Goal: Information Seeking & Learning: Find specific page/section

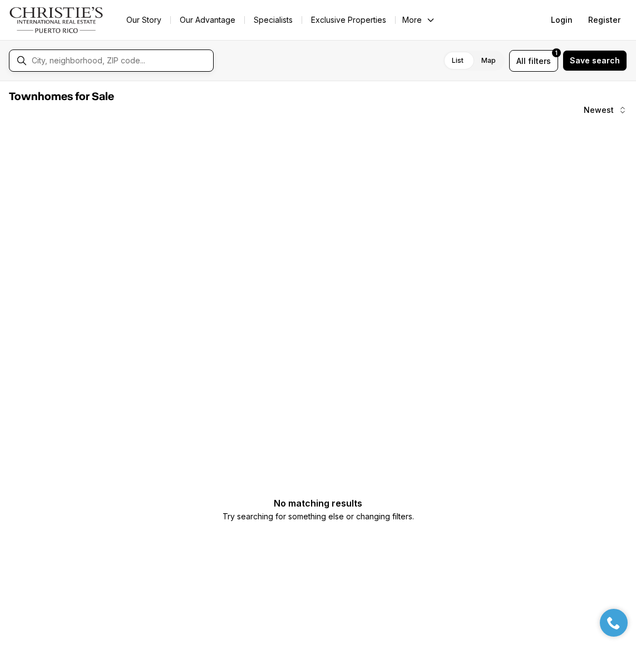
click at [75, 61] on input "text" at bounding box center [120, 61] width 177 height 10
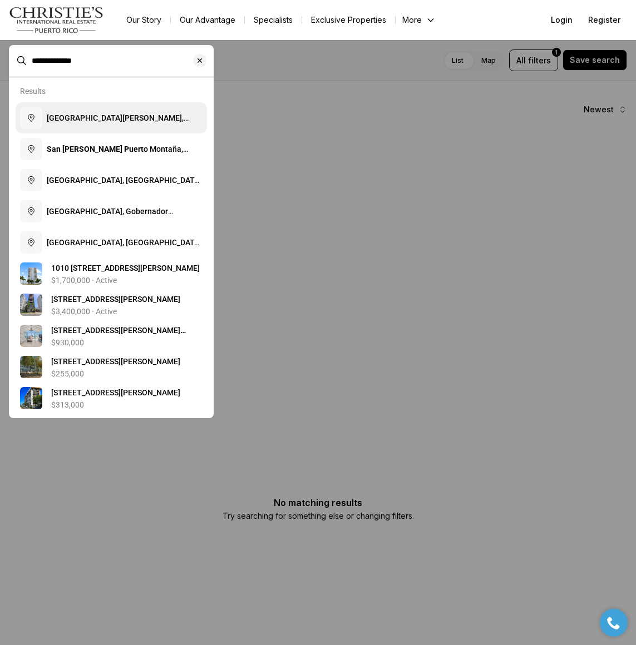
type input "**********"
click at [63, 119] on span "[GEOGRAPHIC_DATA][PERSON_NAME], [US_STATE]" at bounding box center [118, 123] width 142 height 20
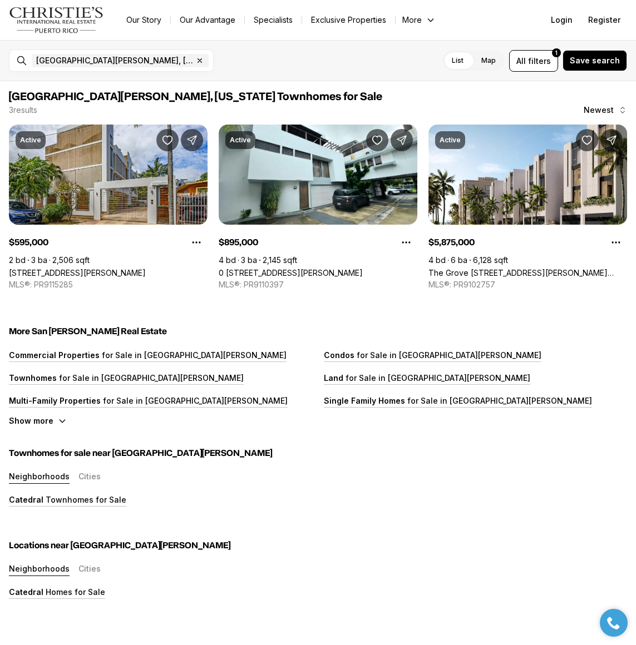
click at [428, 18] on icon "Main navigation" at bounding box center [430, 20] width 9 height 9
click at [319, 56] on div "List Map List Map All filters 1 Save search" at bounding box center [424, 61] width 404 height 22
click at [65, 398] on p "Multi-Family Properties" at bounding box center [55, 400] width 92 height 9
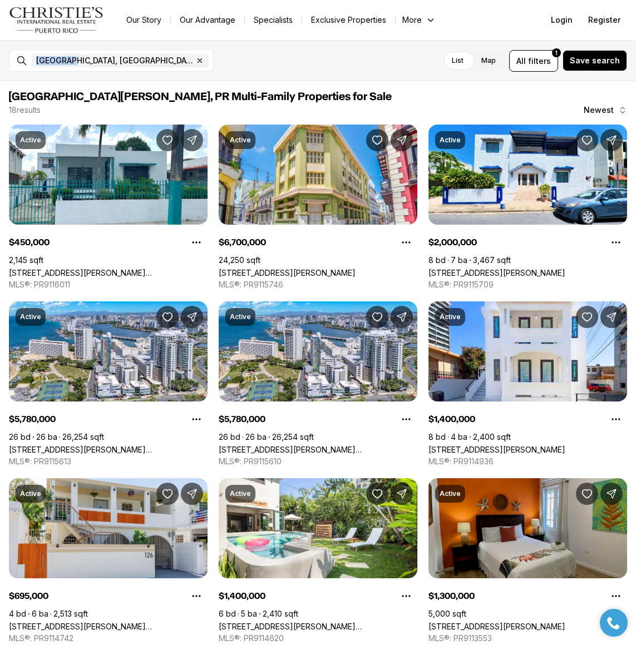
drag, startPoint x: 71, startPoint y: 61, endPoint x: -50, endPoint y: 65, distance: 120.8
click at [0, 65] on html "Go to: Homepage Our Story Our Advantage Specialists Exclusive Properties More C…" at bounding box center [318, 322] width 636 height 645
click at [70, 61] on span "San Juan, PR, US" at bounding box center [114, 60] width 157 height 9
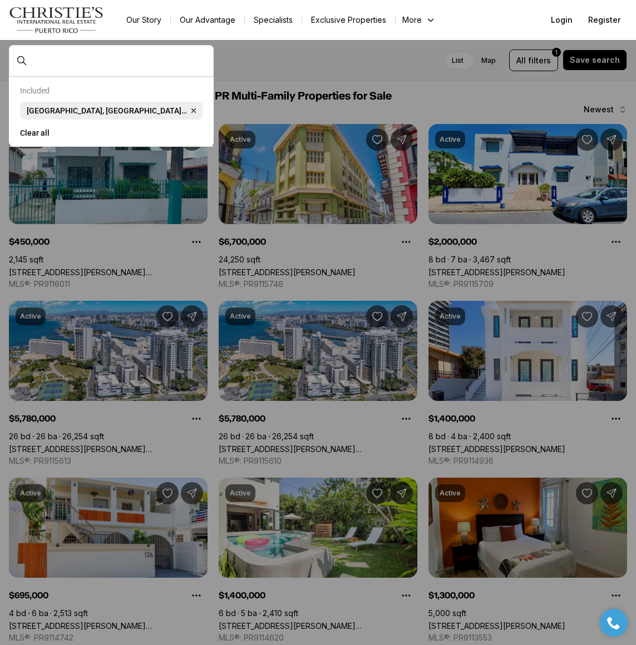
click at [189, 108] on icon "button" at bounding box center [193, 110] width 9 height 9
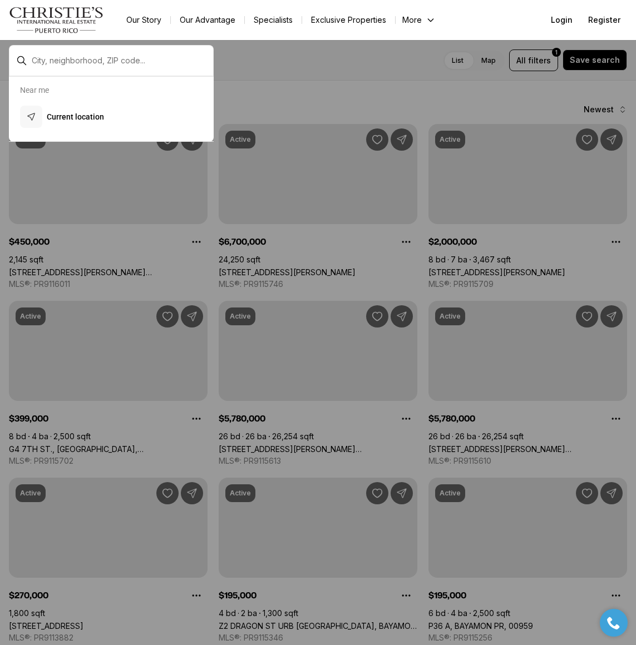
click at [29, 61] on div at bounding box center [120, 60] width 186 height 19
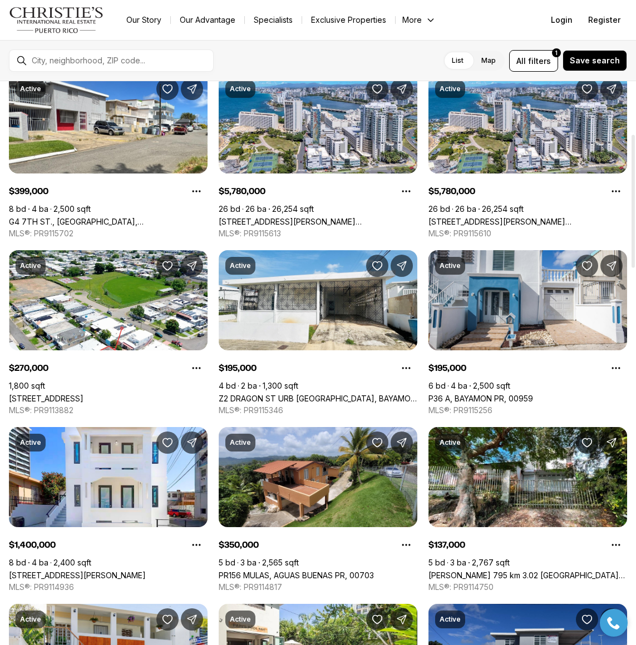
scroll to position [222, 0]
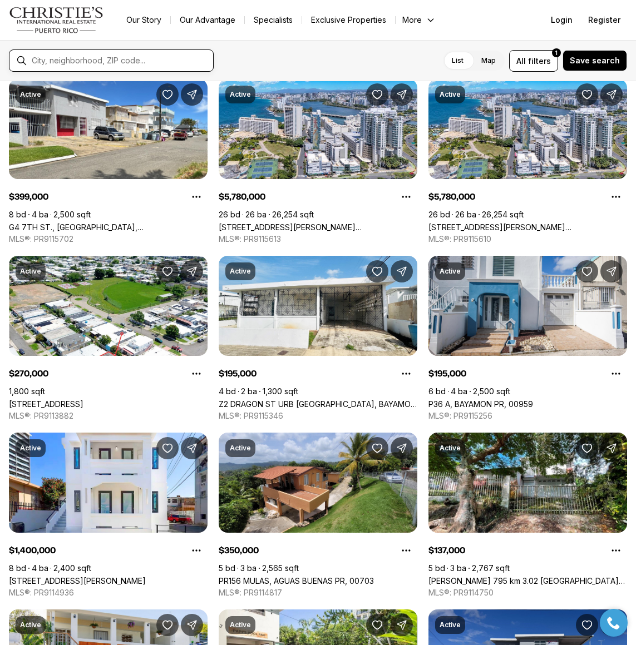
click at [87, 57] on input "text" at bounding box center [120, 61] width 177 height 10
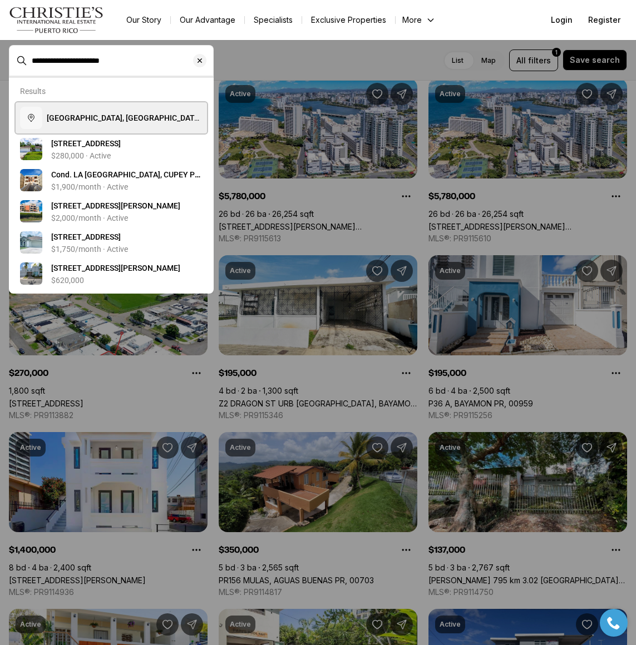
click at [147, 119] on span "Sierra del Río, San Juan, Puerto Rico" at bounding box center [124, 123] width 155 height 20
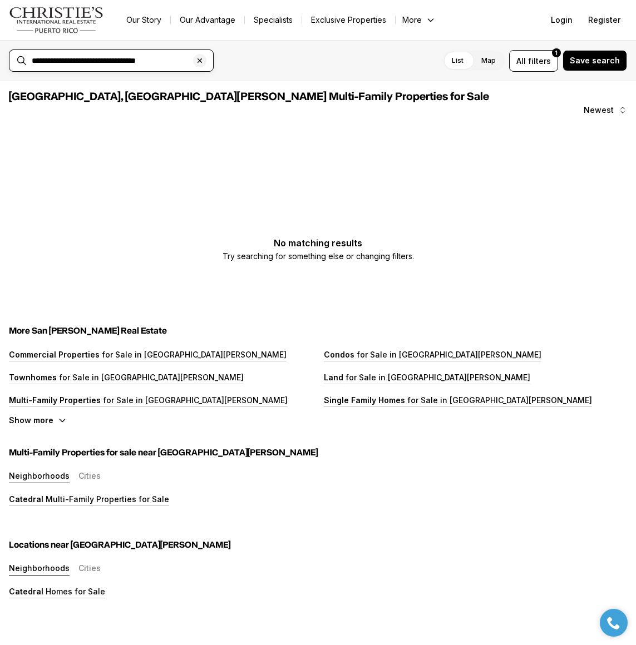
drag, startPoint x: 80, startPoint y: 59, endPoint x: 69, endPoint y: 60, distance: 10.6
click at [69, 60] on input "**********" at bounding box center [120, 61] width 177 height 10
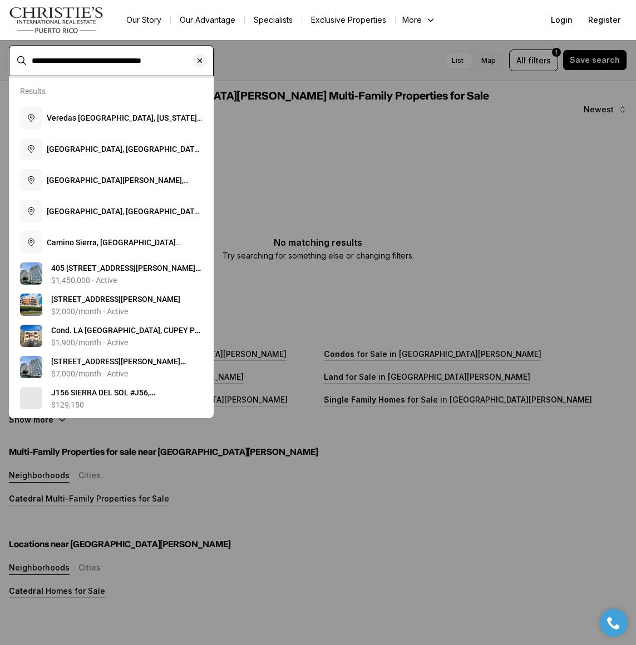
type input "**********"
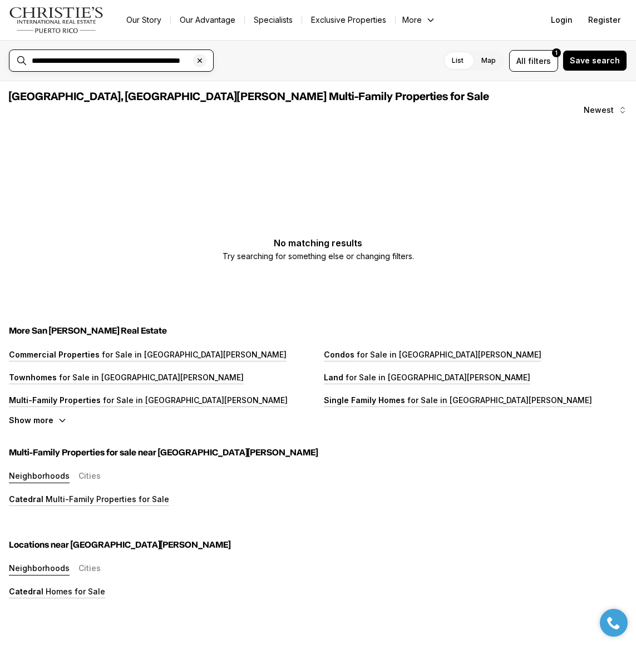
drag, startPoint x: 101, startPoint y: 60, endPoint x: 79, endPoint y: 59, distance: 21.7
click at [79, 59] on input "**********" at bounding box center [120, 61] width 177 height 10
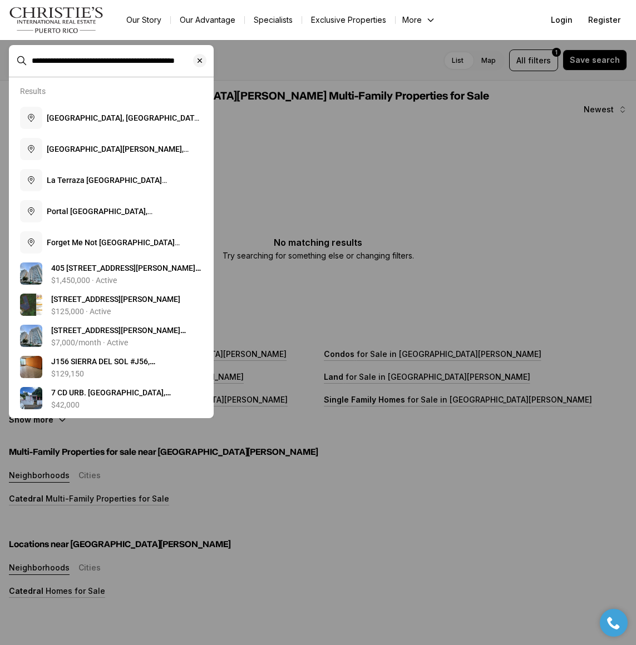
drag, startPoint x: 60, startPoint y: 60, endPoint x: 25, endPoint y: 60, distance: 34.5
click at [25, 60] on div "**********" at bounding box center [111, 60] width 205 height 31
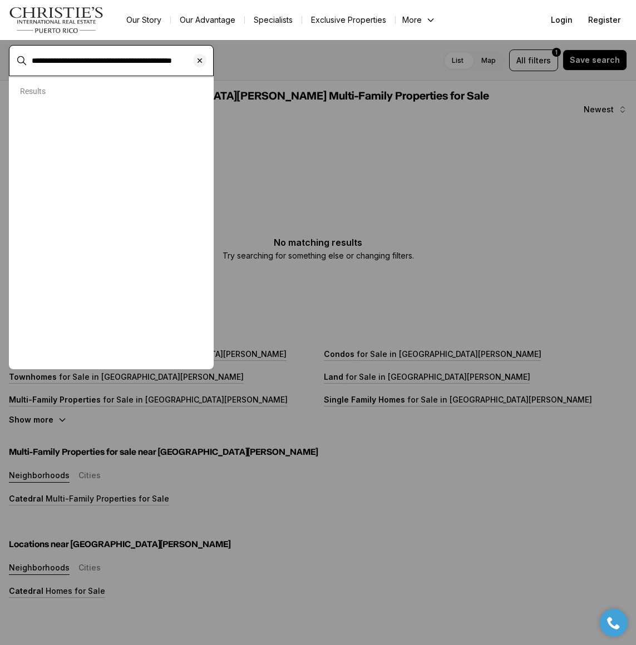
type input "**********"
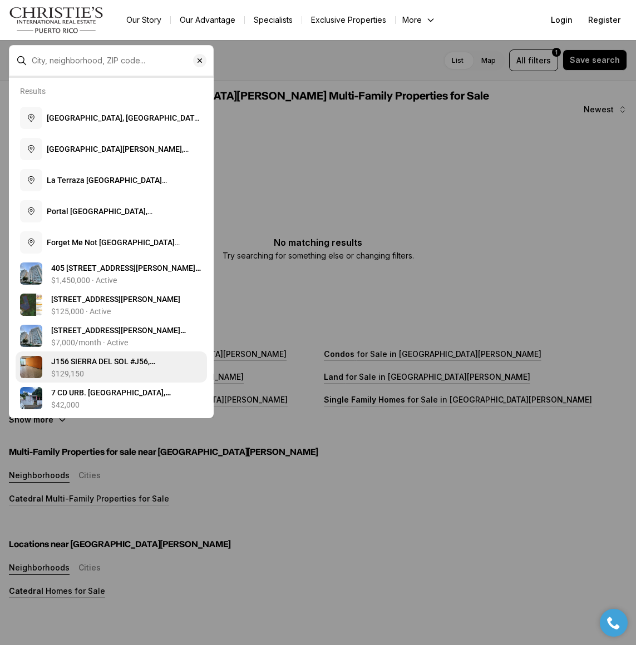
click at [101, 362] on span "J156 SIERRA DEL SOL #J56, SAN JUAN PR, 00926" at bounding box center [119, 372] width 137 height 31
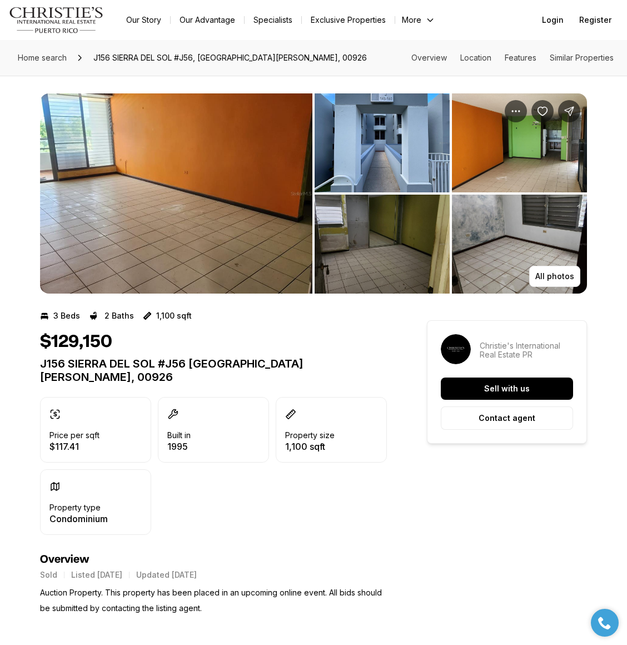
click at [182, 205] on img "View image gallery" at bounding box center [176, 193] width 273 height 200
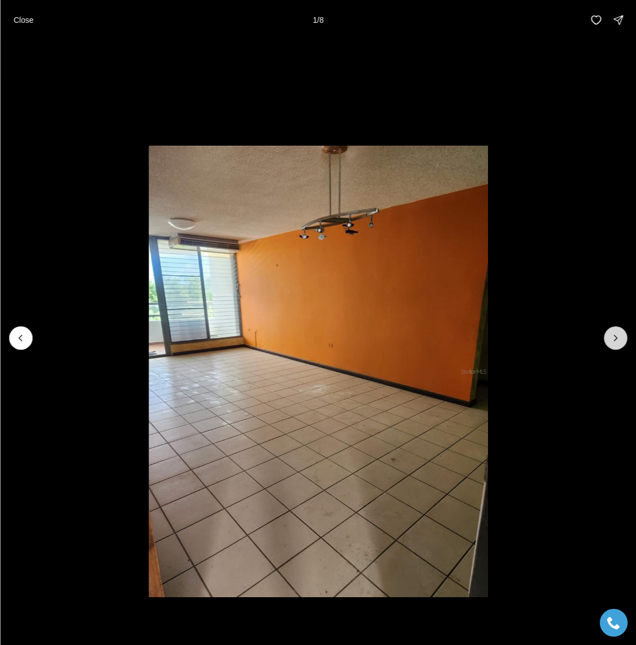
click at [620, 338] on icon "Next slide" at bounding box center [615, 338] width 11 height 11
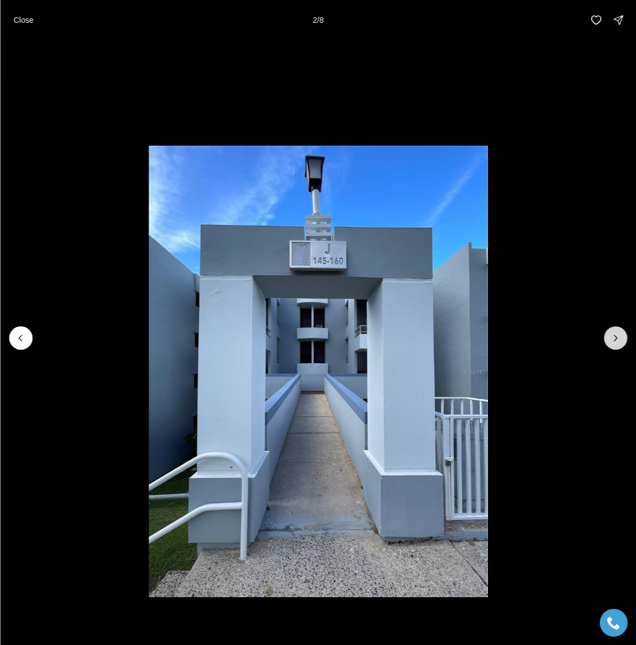
click at [620, 338] on icon "Next slide" at bounding box center [615, 338] width 11 height 11
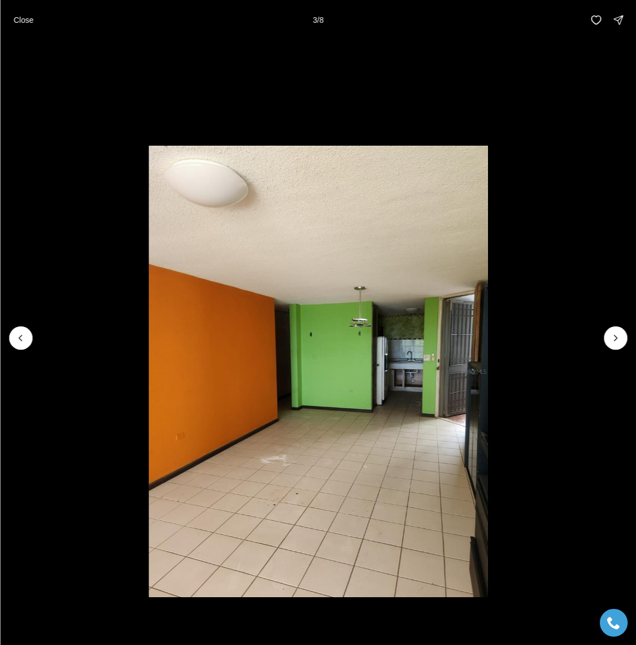
drag, startPoint x: 620, startPoint y: 338, endPoint x: 615, endPoint y: 384, distance: 46.4
click at [616, 384] on div at bounding box center [318, 338] width 636 height 596
click at [610, 337] on icon "Next slide" at bounding box center [615, 338] width 11 height 11
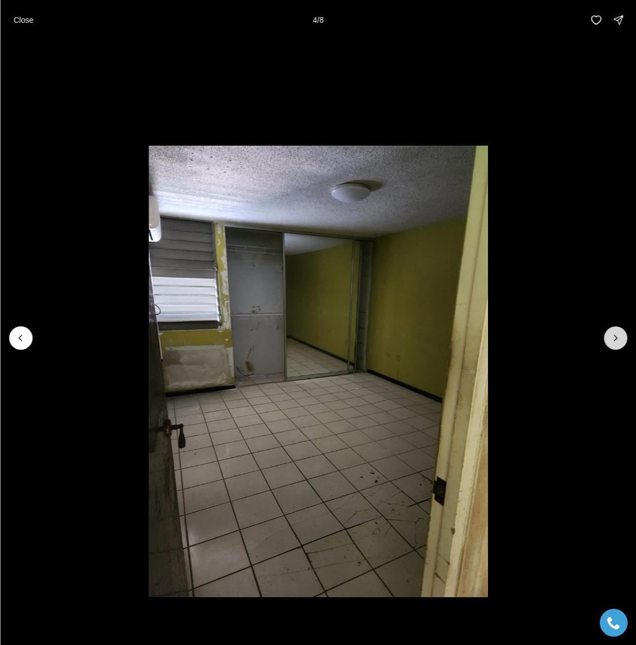
click at [610, 337] on icon "Next slide" at bounding box center [615, 338] width 11 height 11
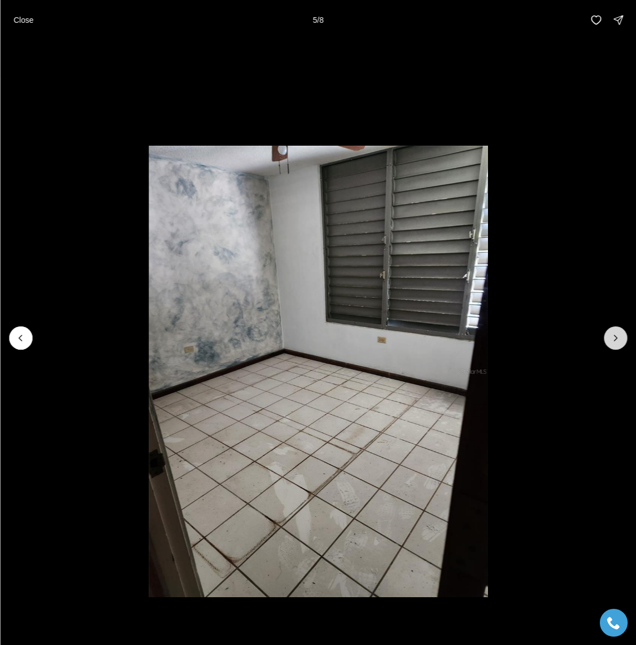
click at [610, 337] on icon "Next slide" at bounding box center [615, 338] width 11 height 11
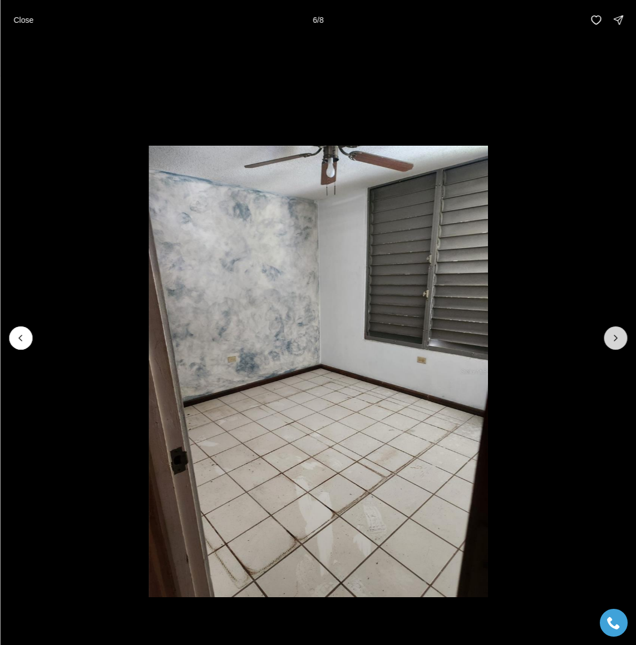
click at [610, 337] on icon "Next slide" at bounding box center [615, 338] width 11 height 11
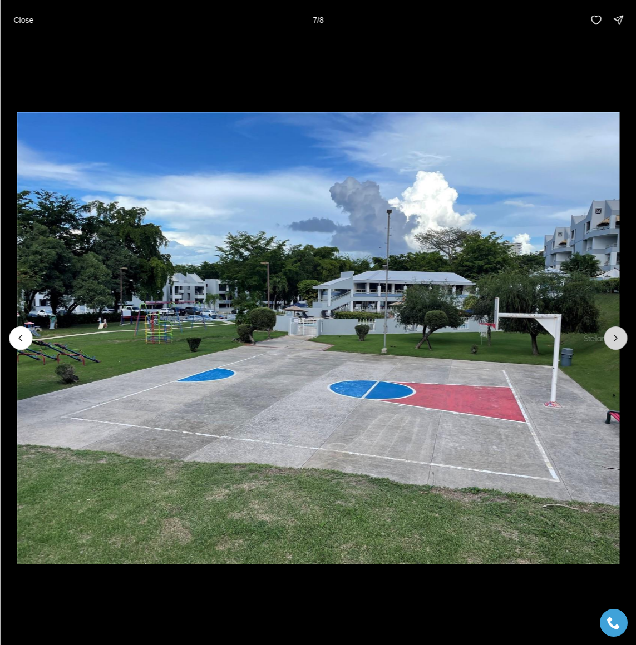
click at [613, 337] on icon "Next slide" at bounding box center [615, 338] width 11 height 11
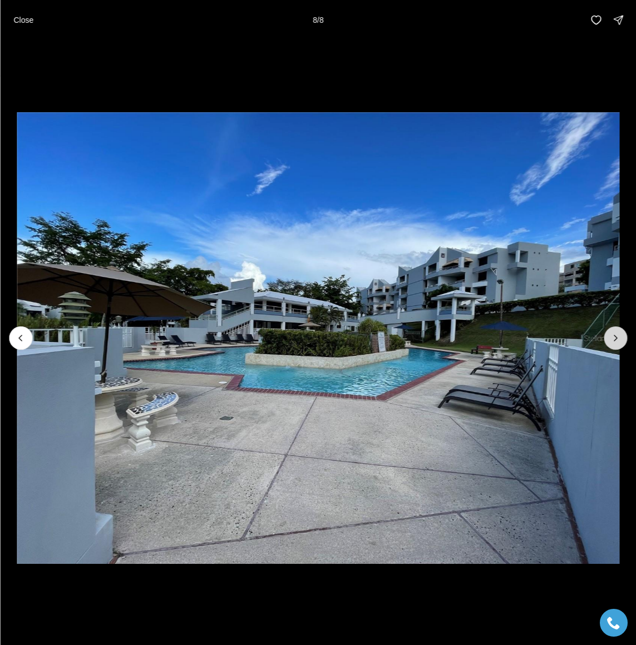
click at [613, 337] on div at bounding box center [615, 338] width 23 height 23
click at [12, 335] on button "Previous slide" at bounding box center [20, 338] width 23 height 23
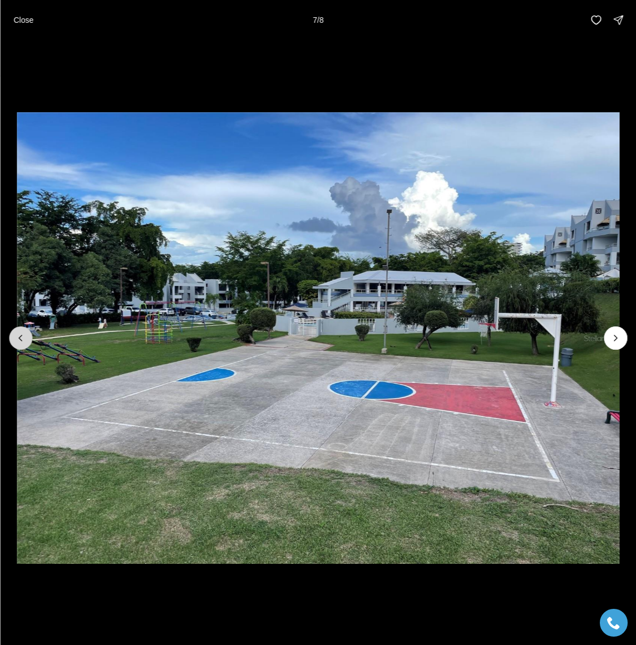
click at [12, 335] on button "Previous slide" at bounding box center [20, 338] width 23 height 23
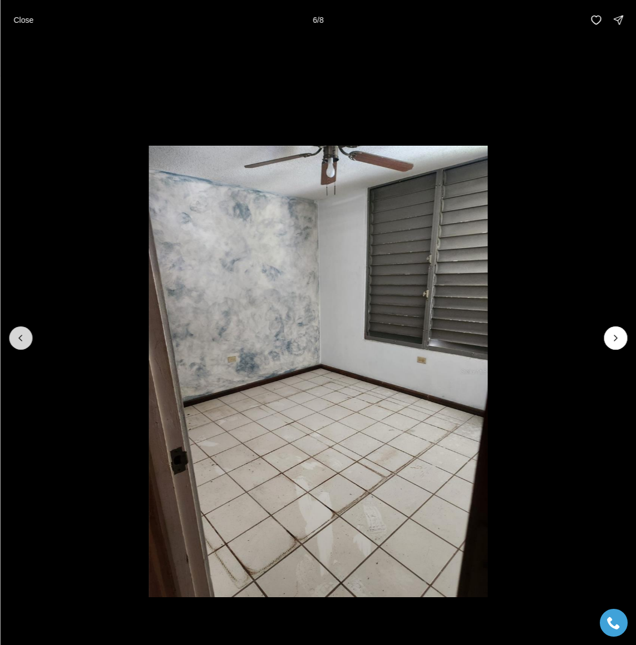
click at [12, 335] on button "Previous slide" at bounding box center [20, 338] width 23 height 23
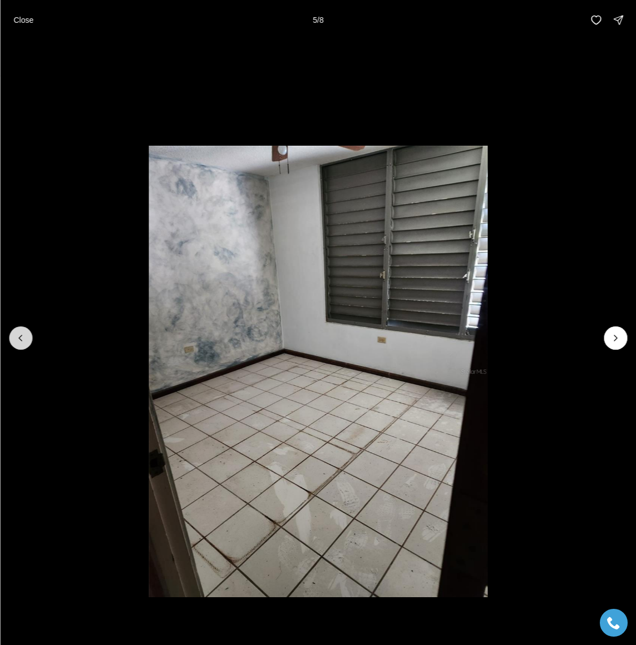
click at [12, 335] on button "Previous slide" at bounding box center [20, 338] width 23 height 23
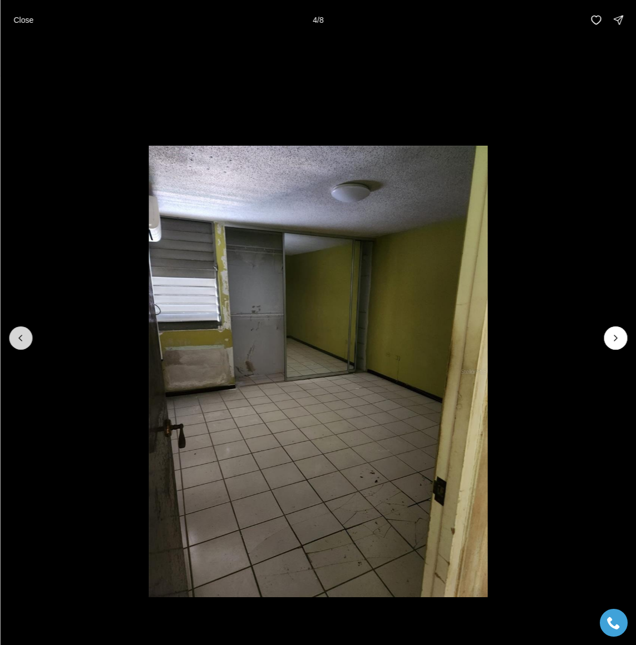
click at [19, 337] on icon "Previous slide" at bounding box center [20, 338] width 11 height 11
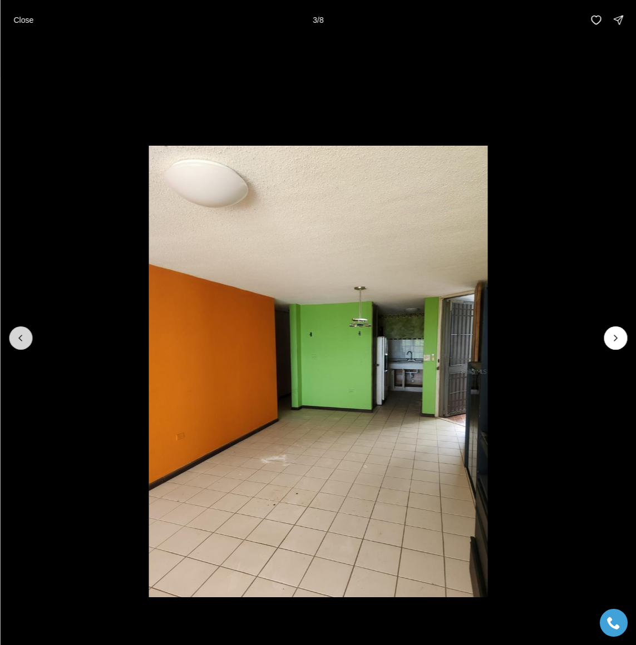
click at [19, 337] on icon "Previous slide" at bounding box center [20, 338] width 11 height 11
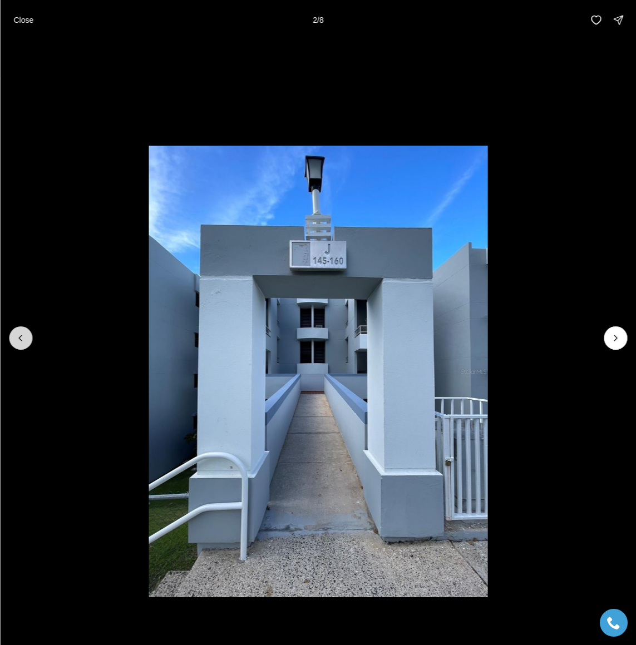
click at [19, 337] on icon "Previous slide" at bounding box center [20, 338] width 11 height 11
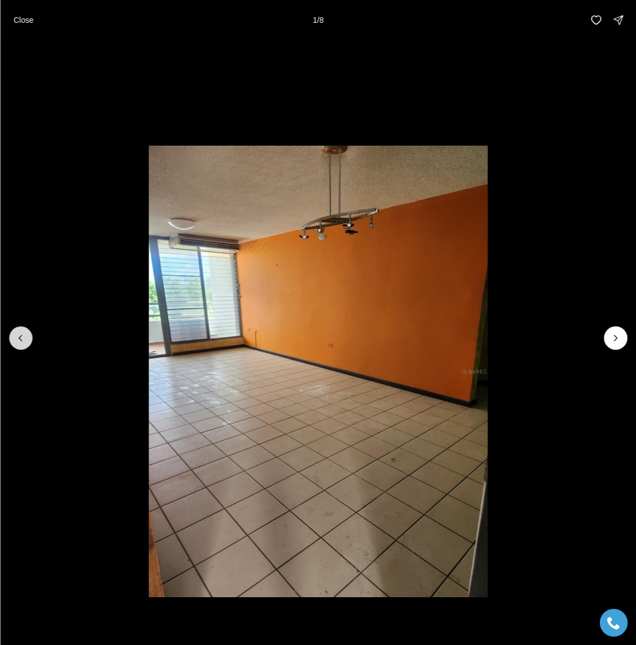
click at [19, 337] on div at bounding box center [20, 338] width 23 height 23
click at [20, 336] on div at bounding box center [20, 338] width 23 height 23
click at [28, 16] on p "Close" at bounding box center [23, 20] width 20 height 9
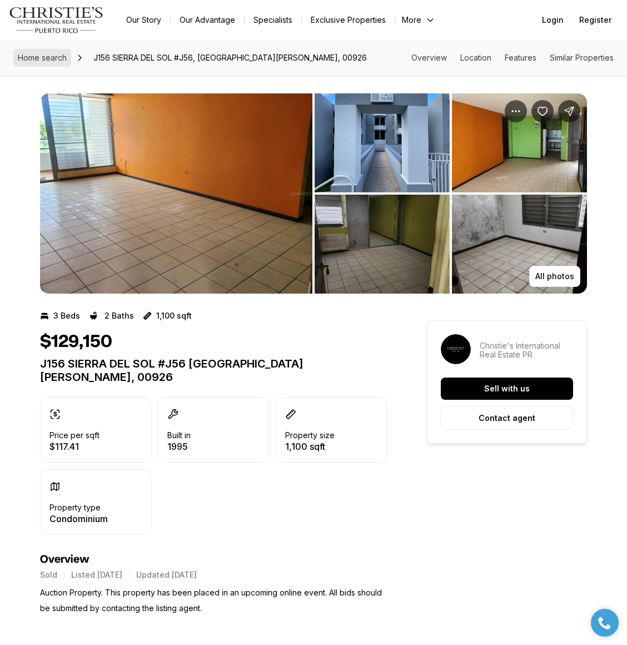
click at [58, 56] on span "Home search" at bounding box center [42, 57] width 49 height 9
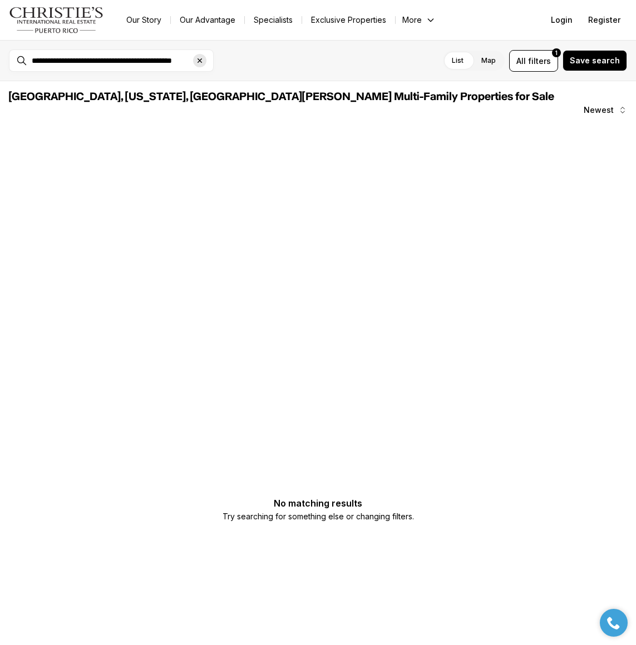
click at [200, 58] on icon "Clear search input" at bounding box center [199, 60] width 9 height 9
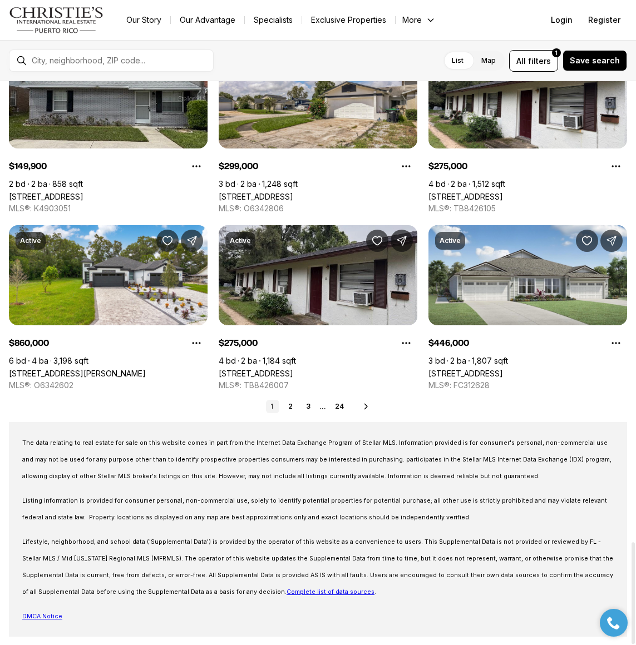
scroll to position [2553, 0]
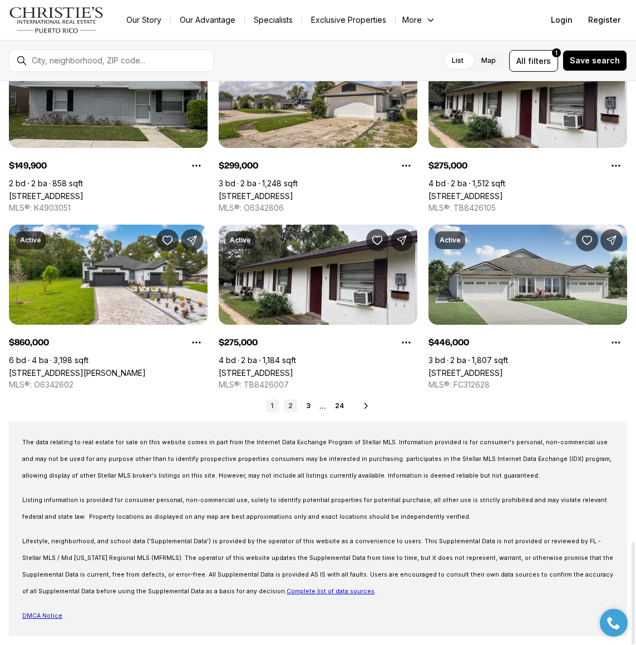
click at [292, 406] on link "2" at bounding box center [290, 405] width 13 height 13
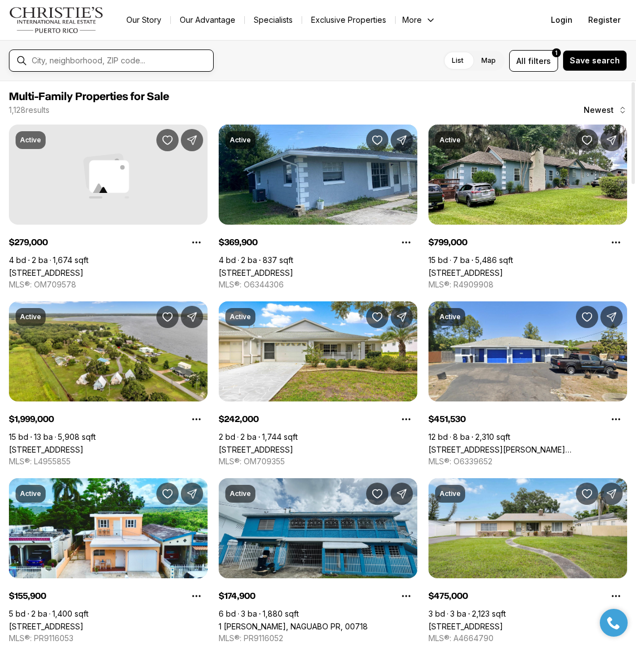
click at [65, 62] on input "text" at bounding box center [120, 61] width 177 height 10
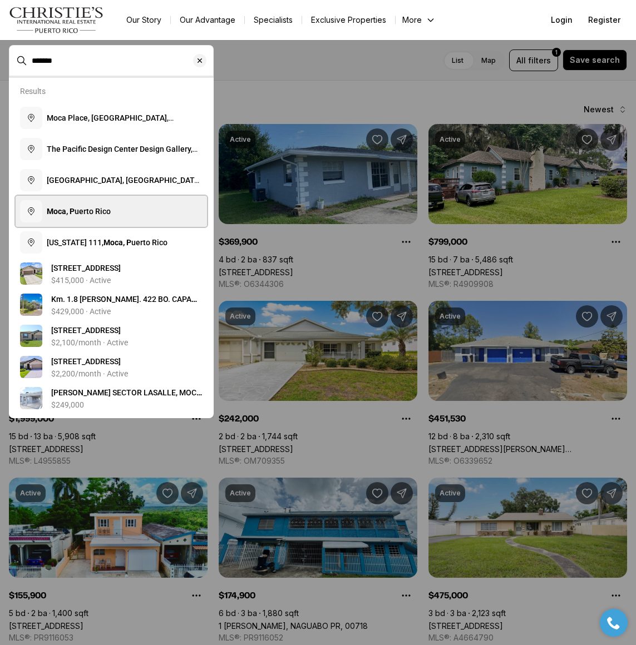
click at [98, 211] on span "Moca, P uerto Rico" at bounding box center [79, 211] width 64 height 9
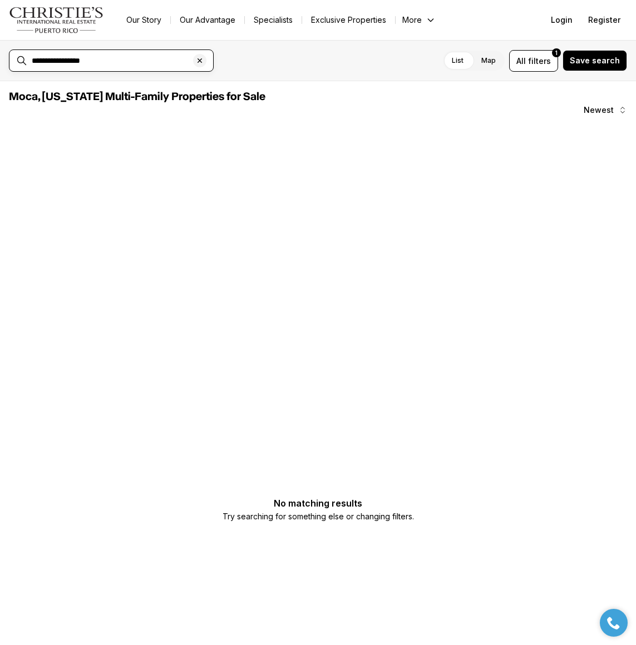
drag, startPoint x: 52, startPoint y: 62, endPoint x: -28, endPoint y: 72, distance: 80.8
click at [0, 72] on html "**********" at bounding box center [318, 322] width 636 height 645
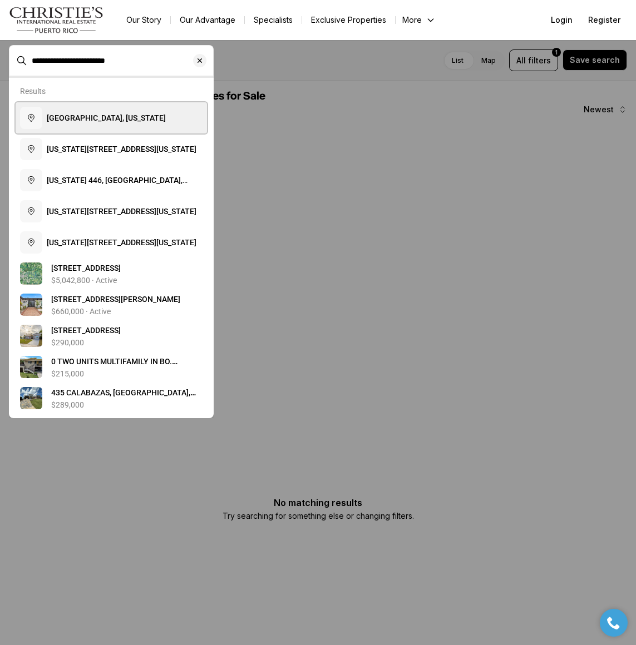
click at [93, 115] on span "[GEOGRAPHIC_DATA], [US_STATE]" at bounding box center [106, 117] width 119 height 9
type input "**********"
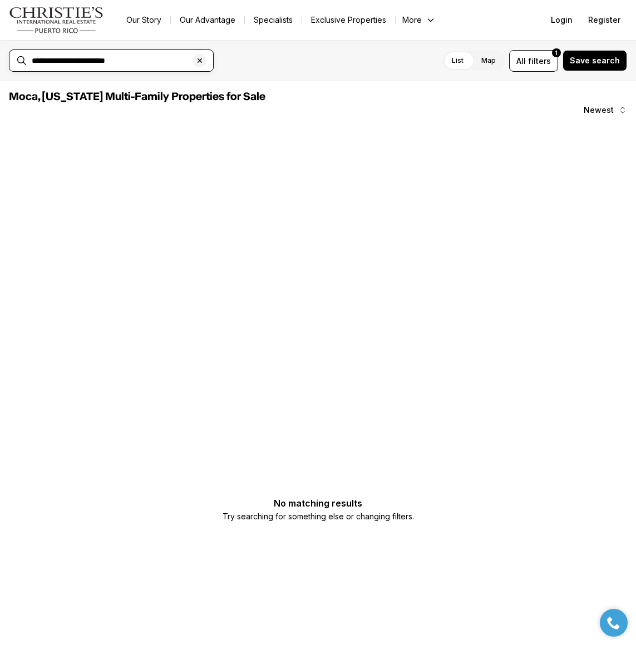
drag, startPoint x: 135, startPoint y: 60, endPoint x: -4, endPoint y: 59, distance: 139.1
click at [0, 59] on html "**********" at bounding box center [318, 322] width 636 height 645
